Goal: Task Accomplishment & Management: Manage account settings

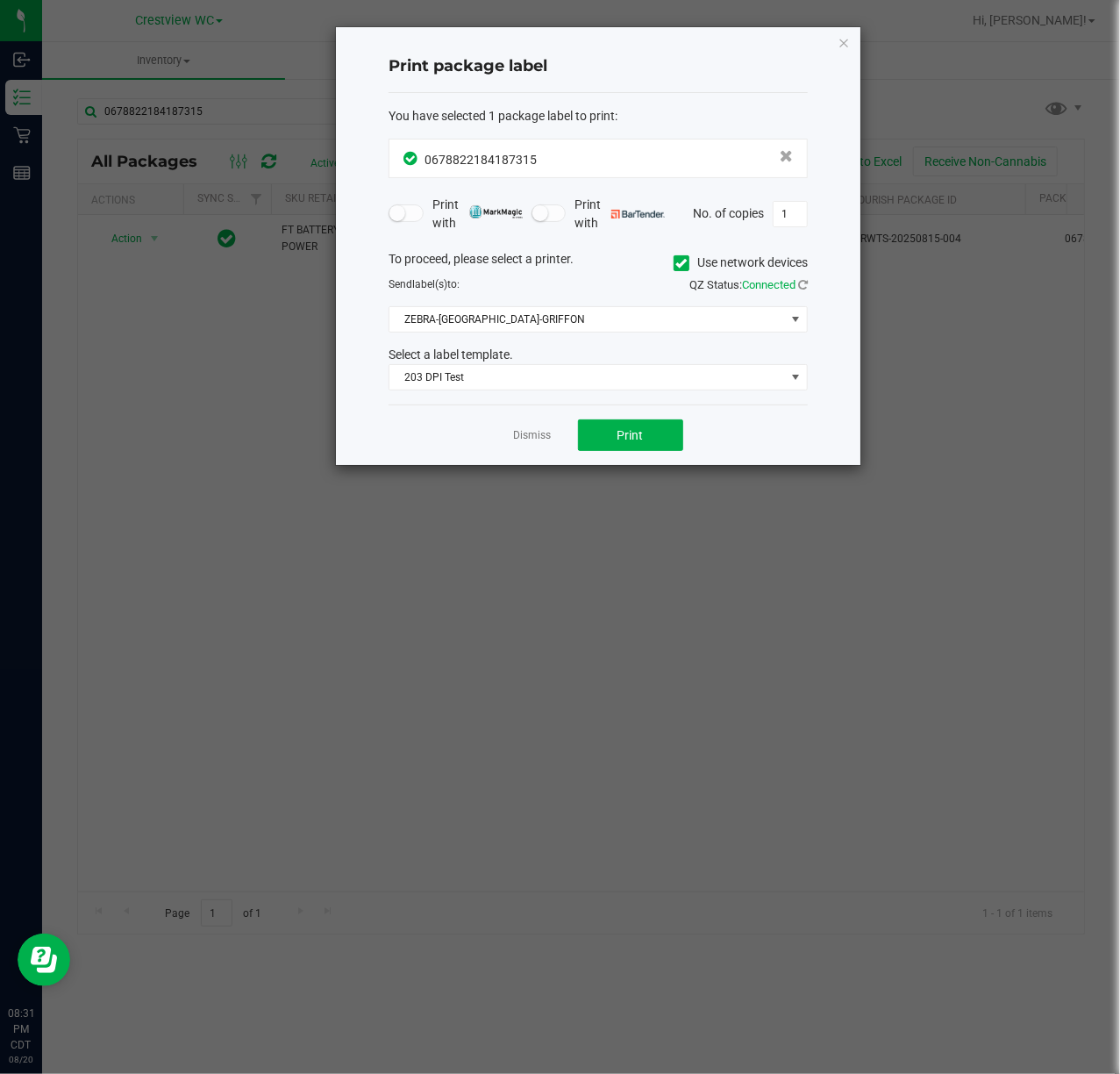
click at [304, 576] on ngb-modal-window "Print package label You have selected 1 package label to print : 06788221841873…" at bounding box center [567, 537] width 1133 height 1074
click at [844, 35] on icon "button" at bounding box center [844, 41] width 13 height 21
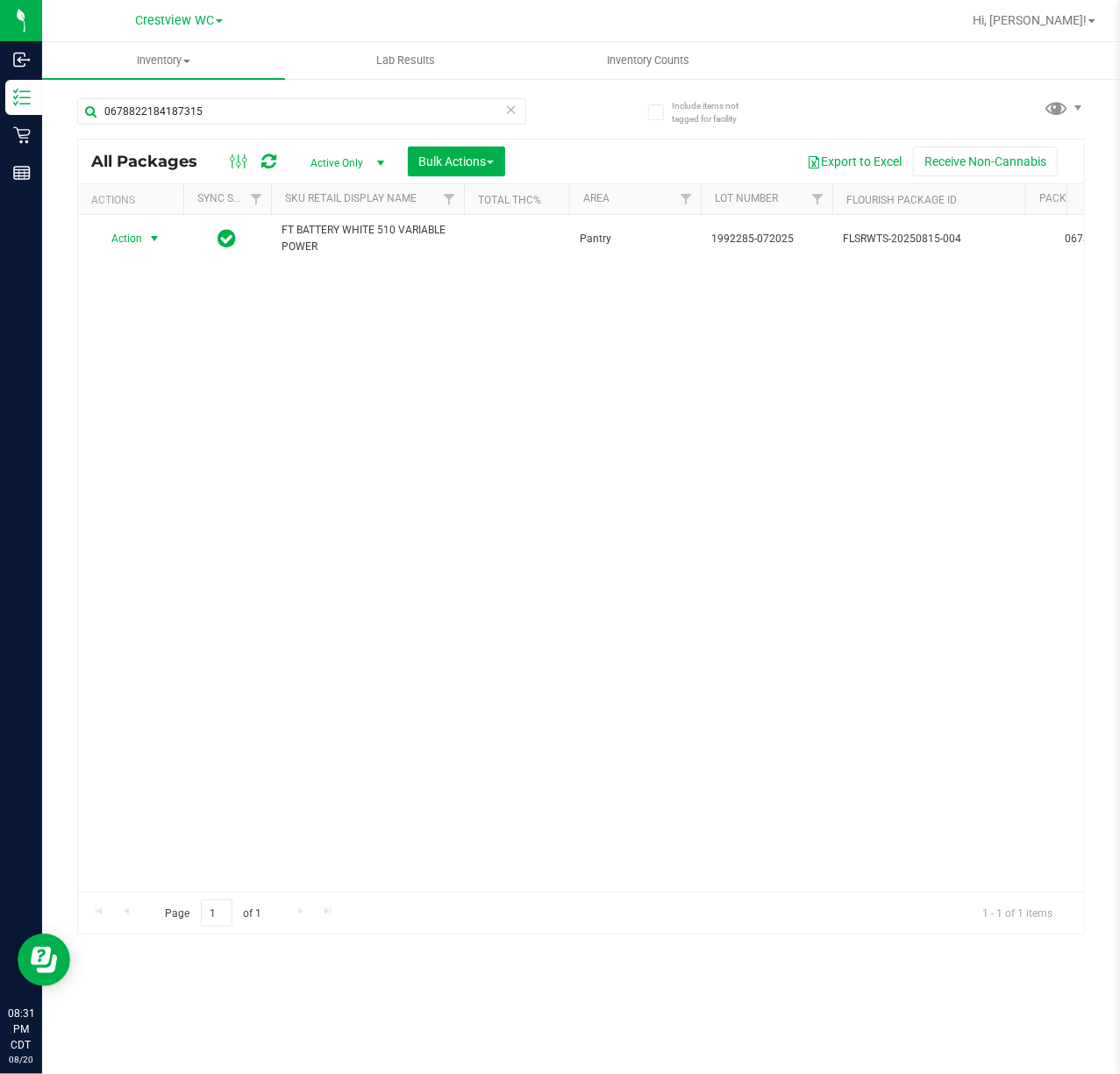
click at [340, 453] on div "Action Action Create package Edit attributes Global inventory Locate package Lo…" at bounding box center [581, 552] width 1006 height 676
click at [1086, 15] on span "Hi, [PERSON_NAME]!" at bounding box center [1029, 21] width 114 height 14
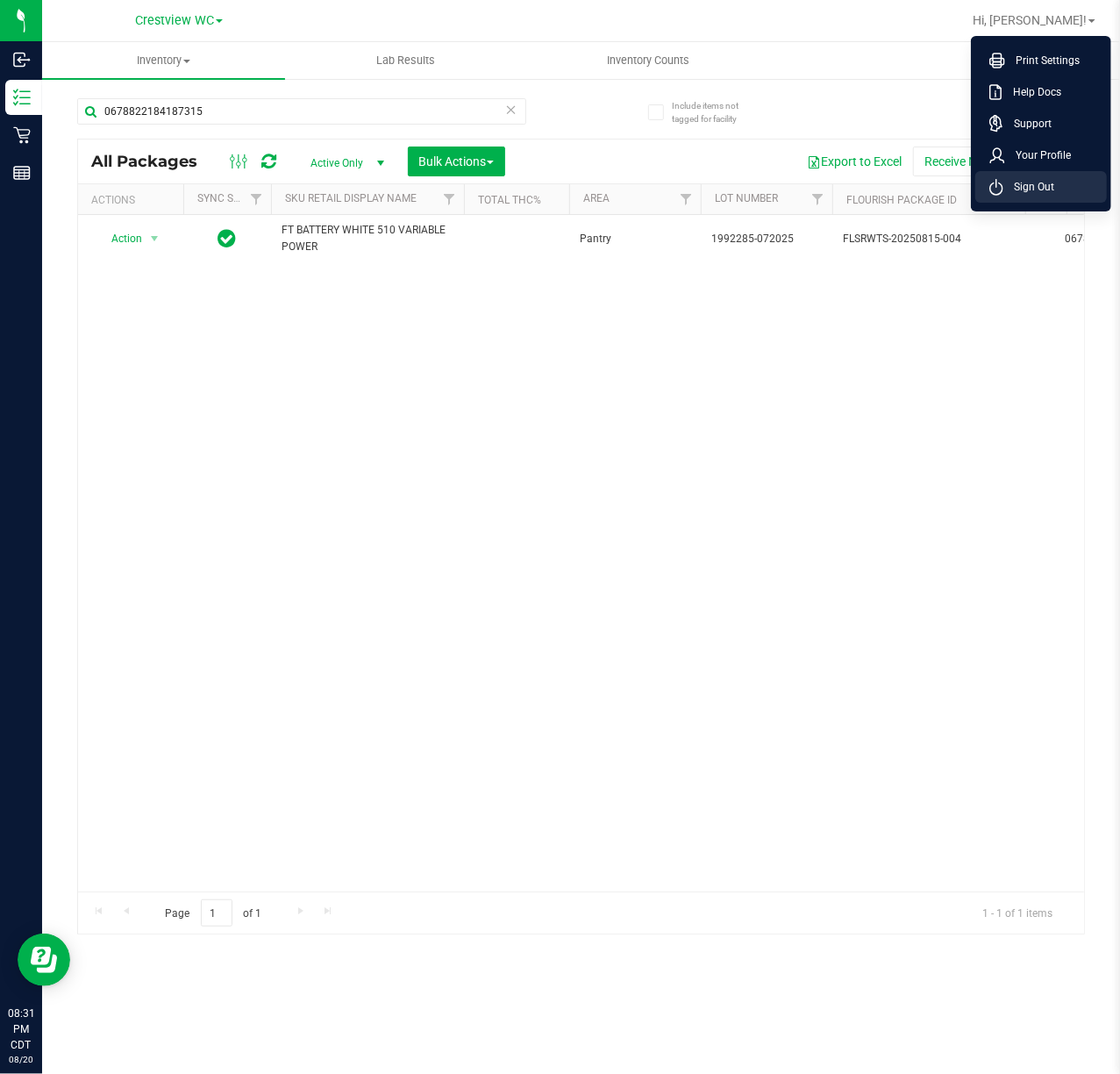
click at [1023, 184] on span "Sign Out" at bounding box center [1028, 187] width 51 height 18
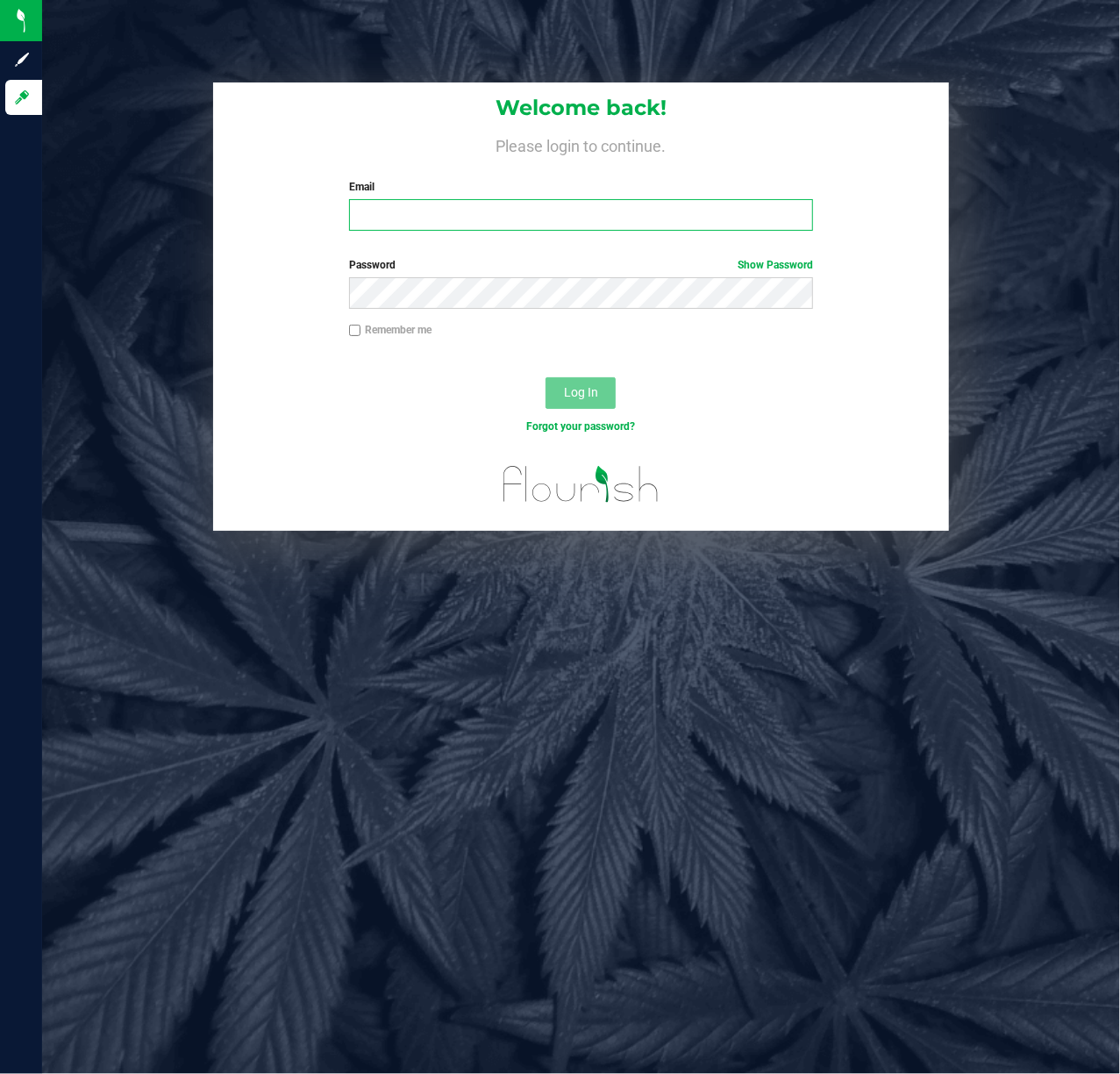
click at [600, 219] on input "Email" at bounding box center [582, 215] width 465 height 31
type input "mknutson@liveparallel.com"
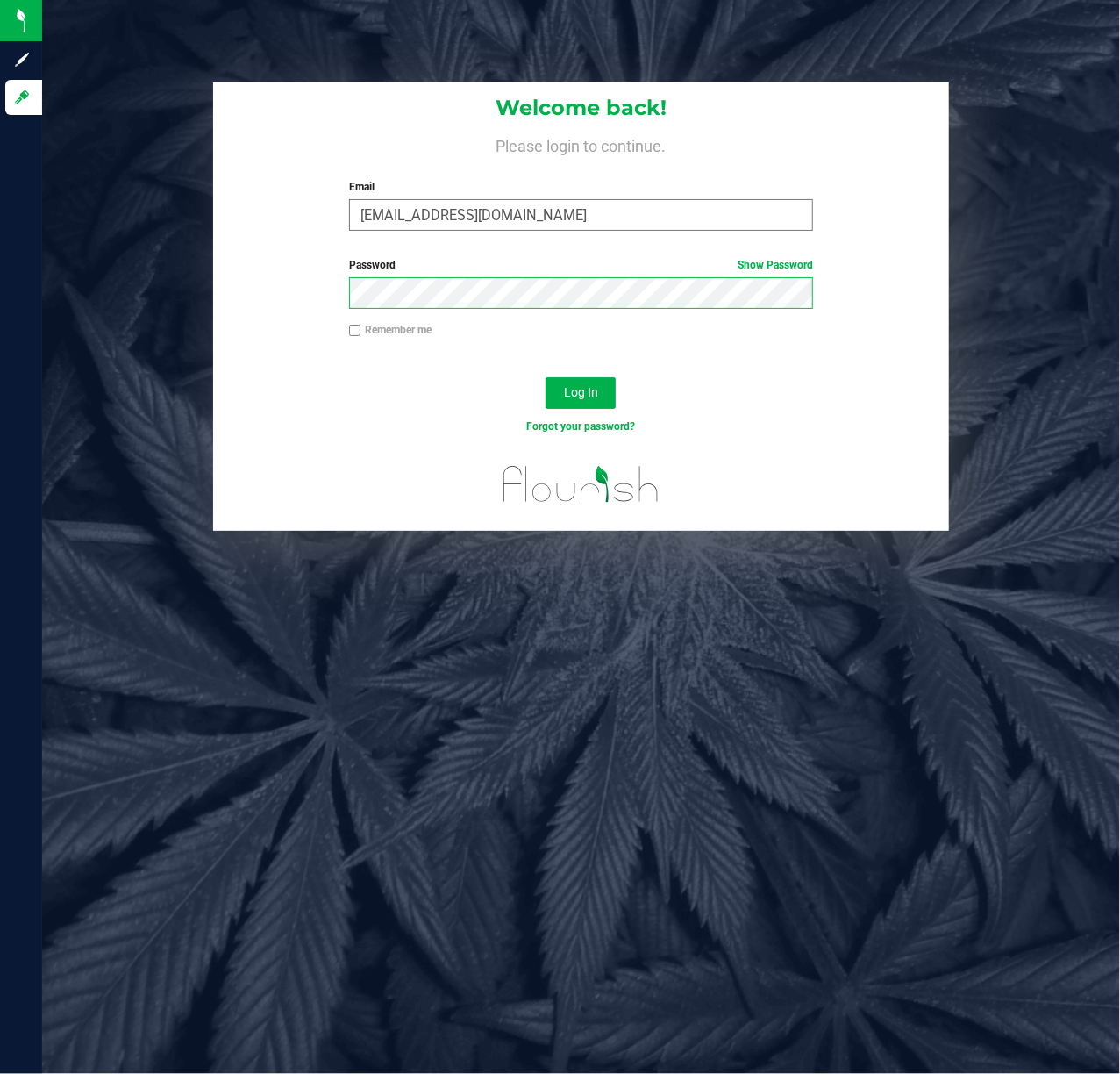
click at [546, 377] on button "Log In" at bounding box center [581, 392] width 70 height 31
